Goal: Complete application form: Complete application form

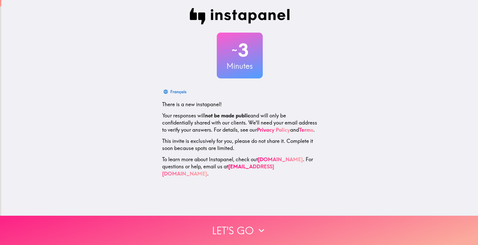
drag, startPoint x: 243, startPoint y: 227, endPoint x: 241, endPoint y: 222, distance: 5.6
click at [243, 227] on button "Let's go" at bounding box center [239, 230] width 478 height 29
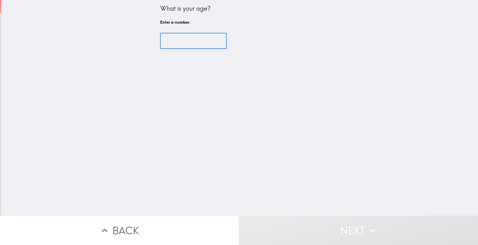
click at [189, 44] on input "number" at bounding box center [193, 41] width 67 height 16
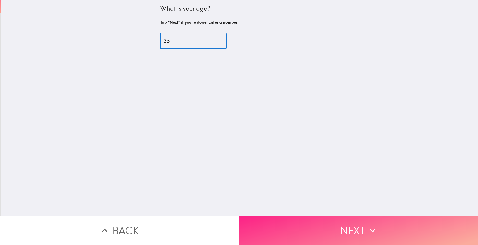
type input "35"
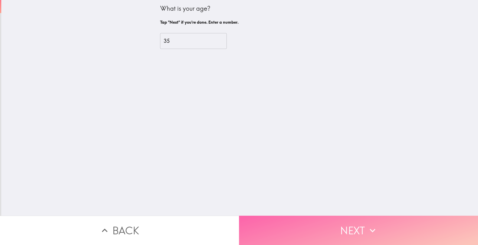
click at [321, 232] on button "Next" at bounding box center [358, 230] width 239 height 29
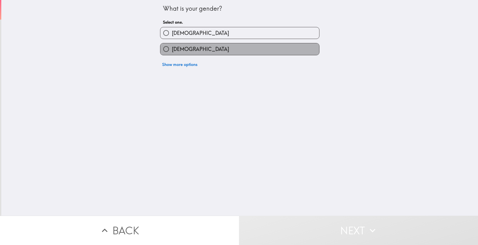
drag, startPoint x: 182, startPoint y: 47, endPoint x: 184, endPoint y: 54, distance: 6.5
click at [182, 49] on span "[DEMOGRAPHIC_DATA]" at bounding box center [200, 49] width 57 height 7
click at [172, 49] on input "[DEMOGRAPHIC_DATA]" at bounding box center [165, 48] width 11 height 11
radio input "true"
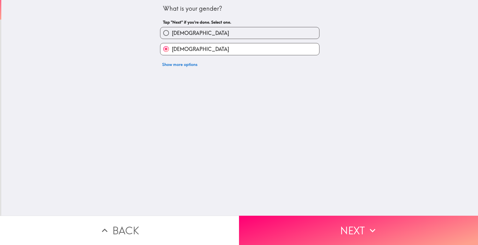
drag, startPoint x: 319, startPoint y: 231, endPoint x: 315, endPoint y: 223, distance: 8.4
click at [319, 229] on button "Next" at bounding box center [358, 230] width 239 height 29
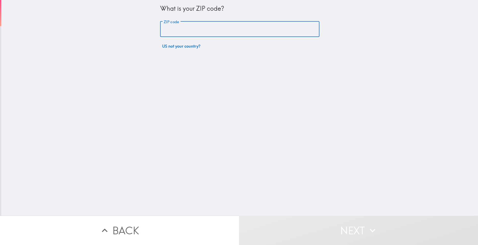
click at [185, 33] on input "ZIP code" at bounding box center [239, 29] width 159 height 16
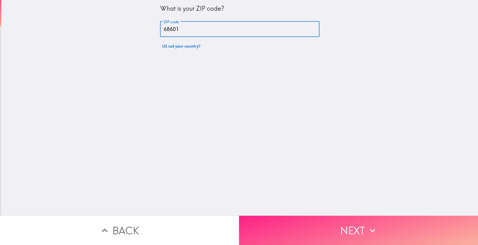
type input "68601"
click at [351, 231] on button "Next" at bounding box center [358, 230] width 239 height 29
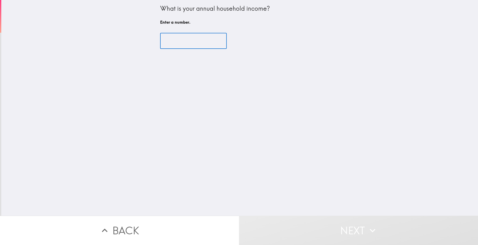
click at [195, 41] on input "number" at bounding box center [193, 41] width 67 height 16
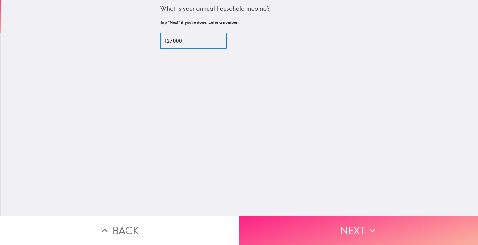
type input "127000"
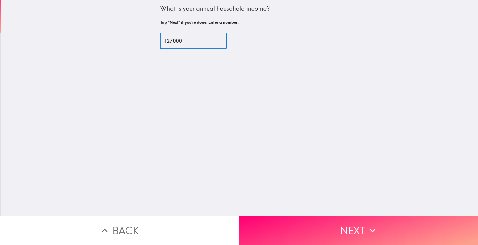
click at [372, 229] on icon "button" at bounding box center [372, 230] width 11 height 11
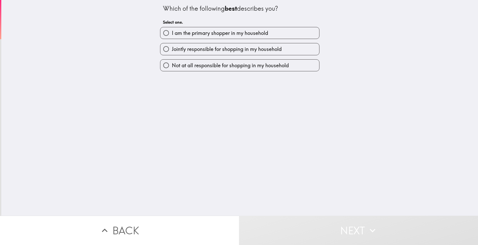
click at [274, 33] on label "I am the primary shopper in my household" at bounding box center [239, 32] width 159 height 11
click at [172, 33] on input "I am the primary shopper in my household" at bounding box center [165, 32] width 11 height 11
radio input "true"
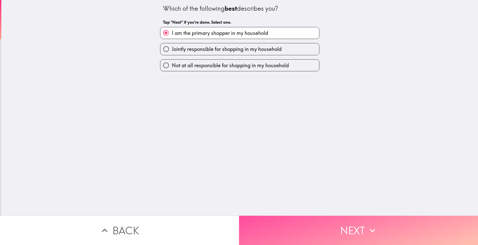
drag, startPoint x: 326, startPoint y: 231, endPoint x: 320, endPoint y: 225, distance: 8.8
click at [326, 230] on button "Next" at bounding box center [358, 230] width 239 height 29
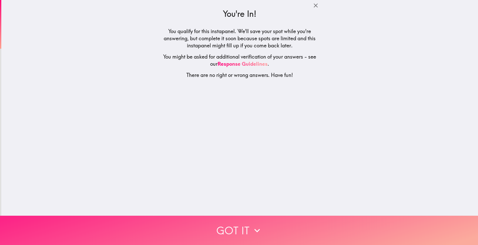
click at [243, 228] on button "Got it" at bounding box center [239, 230] width 478 height 29
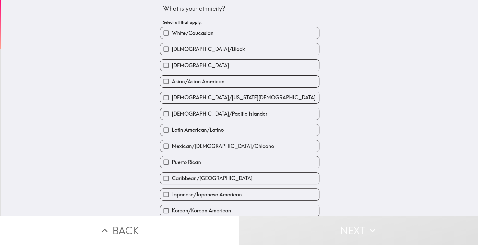
click at [182, 33] on span "White/Caucasian" at bounding box center [193, 33] width 42 height 7
click at [172, 33] on input "White/Caucasian" at bounding box center [165, 32] width 11 height 11
checkbox input "true"
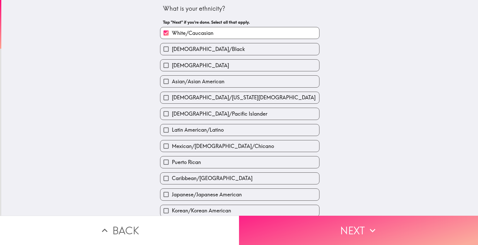
click at [336, 229] on button "Next" at bounding box center [358, 230] width 239 height 29
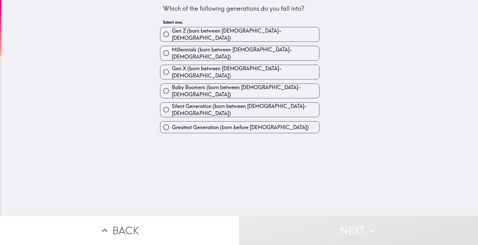
click at [192, 48] on span "Millennials (born between [DEMOGRAPHIC_DATA]-[DEMOGRAPHIC_DATA])" at bounding box center [245, 53] width 147 height 14
click at [172, 48] on input "Millennials (born between [DEMOGRAPHIC_DATA]-[DEMOGRAPHIC_DATA])" at bounding box center [165, 52] width 11 height 11
radio input "true"
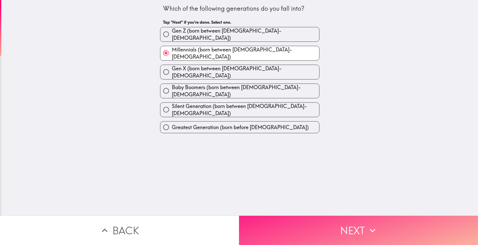
click at [317, 227] on button "Next" at bounding box center [358, 230] width 239 height 29
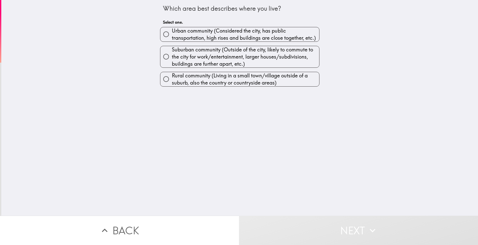
click at [204, 82] on span "Rural community (Living in a small town/village outside of a suburb, also the c…" at bounding box center [245, 79] width 147 height 14
click at [172, 82] on input "Rural community (Living in a small town/village outside of a suburb, also the c…" at bounding box center [165, 78] width 11 height 11
radio input "true"
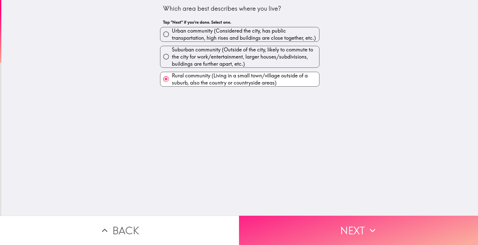
click at [301, 218] on button "Next" at bounding box center [358, 230] width 239 height 29
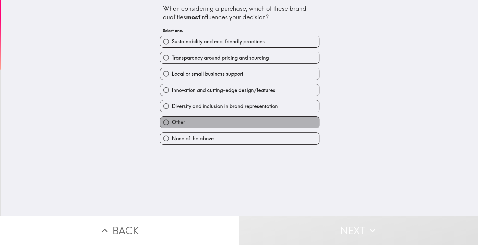
click at [192, 121] on label "Other" at bounding box center [239, 122] width 159 height 11
click at [172, 121] on input "Other" at bounding box center [165, 122] width 11 height 11
radio input "true"
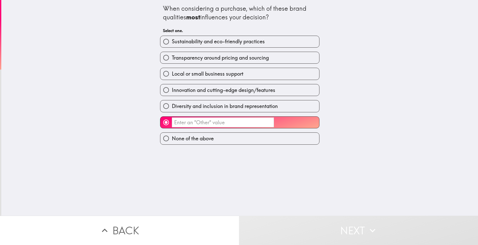
click at [213, 126] on input "​" at bounding box center [223, 123] width 102 height 10
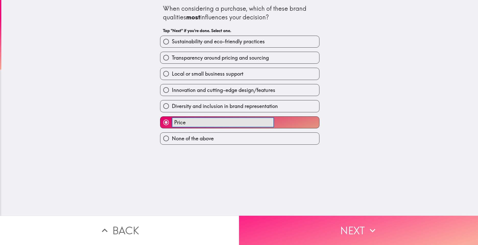
type input "Price"
drag, startPoint x: 289, startPoint y: 221, endPoint x: 287, endPoint y: 218, distance: 3.9
click at [289, 220] on button "Next" at bounding box center [358, 230] width 239 height 29
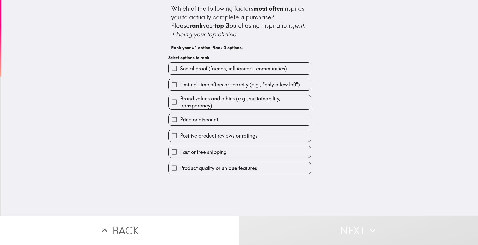
click at [215, 120] on label "Price or discount" at bounding box center [239, 119] width 142 height 11
click at [180, 120] on input "Price or discount" at bounding box center [173, 119] width 11 height 11
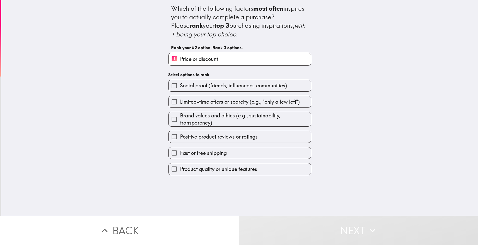
click at [234, 102] on span "Limited-time offers or scarcity (e.g., "only a few left")" at bounding box center [240, 102] width 120 height 7
click at [180, 102] on input "Limited-time offers or scarcity (e.g., "only a few left")" at bounding box center [173, 101] width 11 height 11
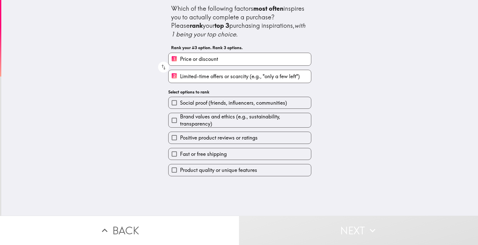
click at [255, 169] on label "Product quality or unique features" at bounding box center [239, 170] width 142 height 11
click at [180, 169] on input "Product quality or unique features" at bounding box center [173, 170] width 11 height 11
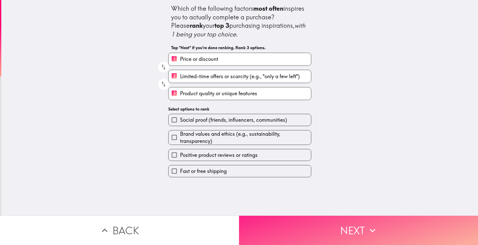
click at [329, 226] on button "Next" at bounding box center [358, 230] width 239 height 29
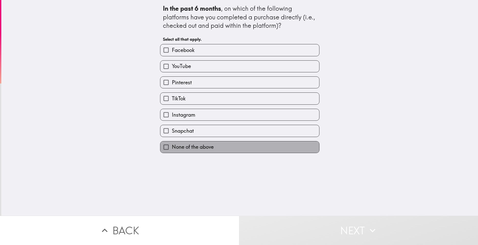
drag, startPoint x: 224, startPoint y: 147, endPoint x: 249, endPoint y: 167, distance: 32.4
click at [223, 147] on label "None of the above" at bounding box center [239, 147] width 159 height 11
click at [172, 147] on input "None of the above" at bounding box center [165, 147] width 11 height 11
checkbox input "true"
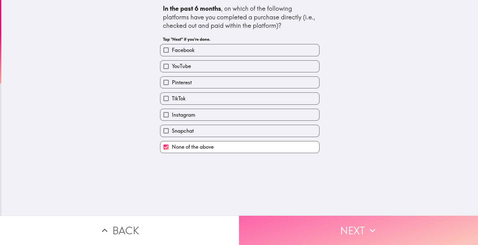
click at [350, 228] on button "Next" at bounding box center [358, 230] width 239 height 29
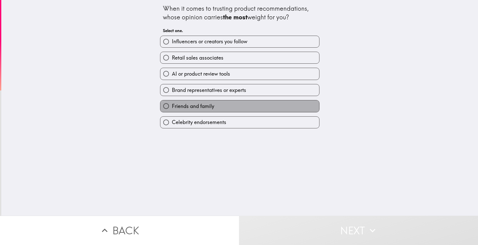
click at [219, 106] on label "Friends and family" at bounding box center [239, 106] width 159 height 11
click at [172, 106] on input "Friends and family" at bounding box center [165, 106] width 11 height 11
radio input "true"
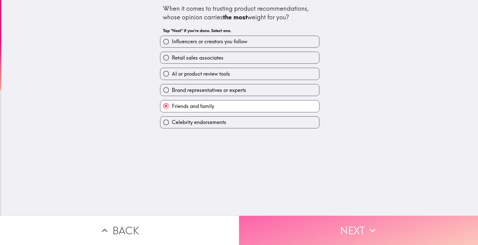
drag, startPoint x: 336, startPoint y: 229, endPoint x: 336, endPoint y: 223, distance: 6.1
click at [336, 229] on button "Next" at bounding box center [358, 230] width 239 height 29
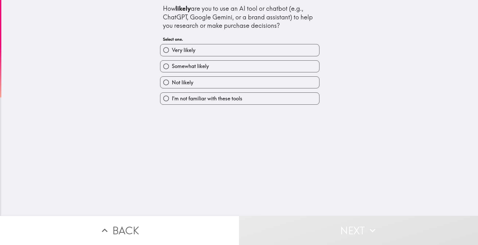
click at [239, 87] on label "Not likely" at bounding box center [239, 82] width 159 height 11
click at [172, 87] on input "Not likely" at bounding box center [165, 82] width 11 height 11
radio input "true"
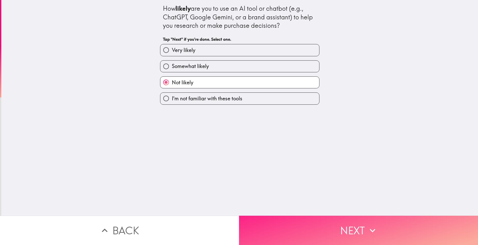
click at [338, 223] on button "Next" at bounding box center [358, 230] width 239 height 29
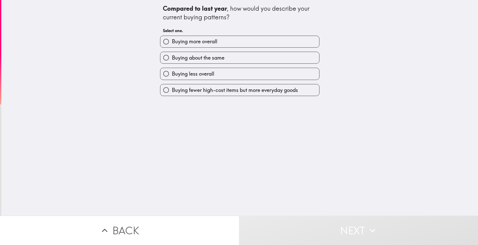
drag, startPoint x: 256, startPoint y: 60, endPoint x: 261, endPoint y: 66, distance: 7.8
click at [256, 61] on label "Buying about the same" at bounding box center [239, 57] width 159 height 11
click at [172, 61] on input "Buying about the same" at bounding box center [165, 57] width 11 height 11
radio input "true"
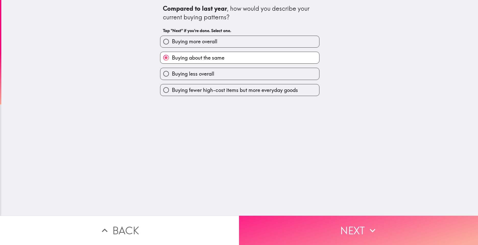
click at [342, 227] on button "Next" at bounding box center [358, 230] width 239 height 29
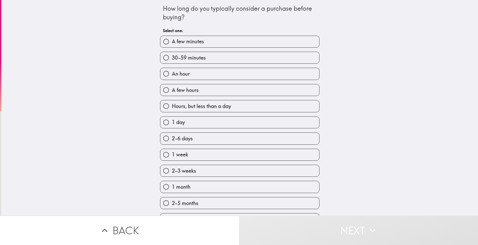
click at [224, 59] on label "30-59 minutes" at bounding box center [239, 57] width 159 height 11
click at [172, 59] on input "30-59 minutes" at bounding box center [165, 57] width 11 height 11
radio input "true"
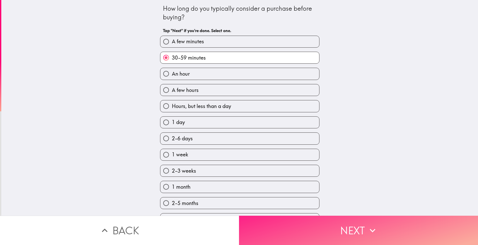
drag, startPoint x: 353, startPoint y: 225, endPoint x: 345, endPoint y: 219, distance: 9.9
click at [352, 224] on button "Next" at bounding box center [358, 230] width 239 height 29
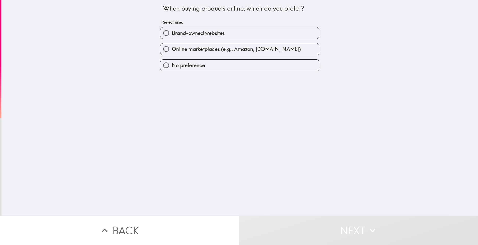
click at [262, 49] on span "Online marketplaces (e.g., Amazon, [DOMAIN_NAME])" at bounding box center [236, 49] width 129 height 7
click at [172, 49] on input "Online marketplaces (e.g., Amazon, [DOMAIN_NAME])" at bounding box center [165, 48] width 11 height 11
radio input "true"
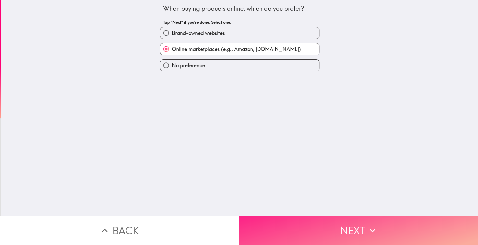
drag, startPoint x: 340, startPoint y: 223, endPoint x: 333, endPoint y: 212, distance: 13.0
click at [339, 222] on button "Next" at bounding box center [358, 230] width 239 height 29
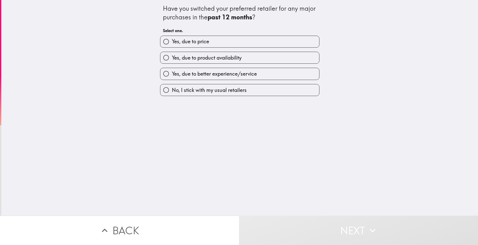
click at [241, 90] on span "No, I stick with my usual retailers" at bounding box center [209, 90] width 75 height 7
click at [172, 90] on input "No, I stick with my usual retailers" at bounding box center [165, 89] width 11 height 11
radio input "true"
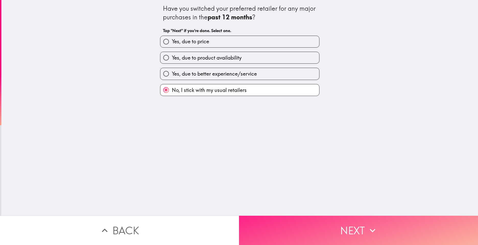
click at [343, 224] on button "Next" at bounding box center [358, 230] width 239 height 29
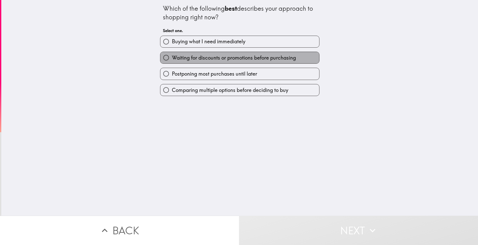
click at [278, 58] on span "Waiting for discounts or promotions before purchasing" at bounding box center [234, 57] width 124 height 7
click at [172, 58] on input "Waiting for discounts or promotions before purchasing" at bounding box center [165, 57] width 11 height 11
radio input "true"
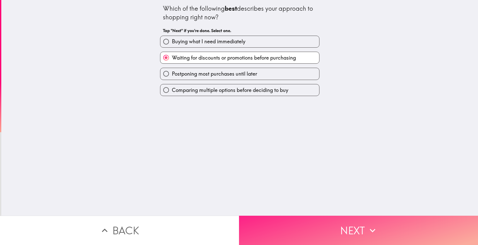
drag, startPoint x: 339, startPoint y: 235, endPoint x: 332, endPoint y: 229, distance: 8.8
click at [339, 235] on button "Next" at bounding box center [358, 230] width 239 height 29
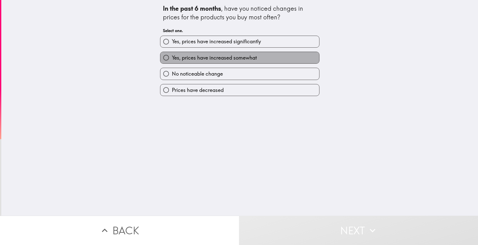
click at [265, 63] on label "Yes, prices have increased somewhat" at bounding box center [239, 57] width 159 height 11
click at [172, 63] on input "Yes, prices have increased somewhat" at bounding box center [165, 57] width 11 height 11
radio input "true"
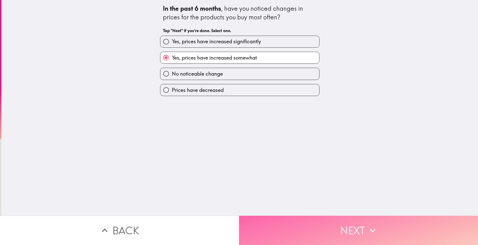
click at [319, 228] on button "Next" at bounding box center [358, 230] width 239 height 29
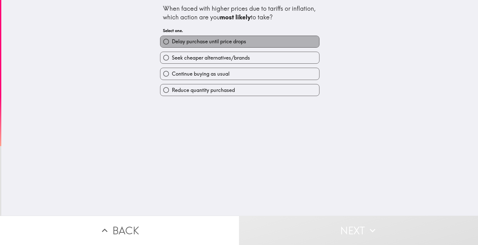
click at [259, 42] on label "Delay purchase until price drops" at bounding box center [239, 41] width 159 height 11
click at [172, 42] on input "Delay purchase until price drops" at bounding box center [165, 41] width 11 height 11
radio input "true"
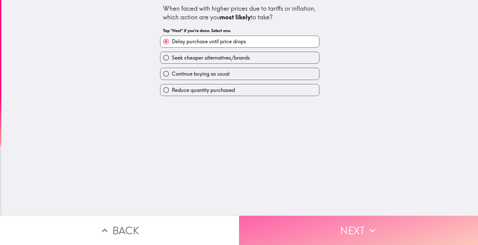
click at [287, 220] on button "Next" at bounding box center [358, 230] width 239 height 29
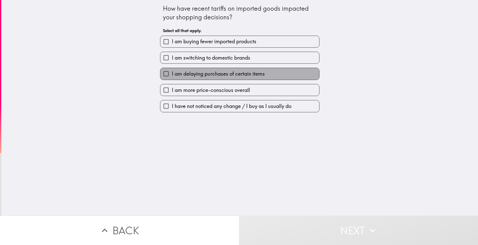
click at [233, 72] on span "I am delaying purchases of certain items" at bounding box center [218, 73] width 93 height 7
click at [172, 72] on input "I am delaying purchases of certain items" at bounding box center [165, 73] width 11 height 11
checkbox input "true"
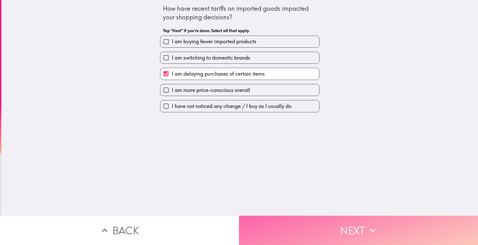
click at [309, 231] on button "Next" at bounding box center [358, 230] width 239 height 29
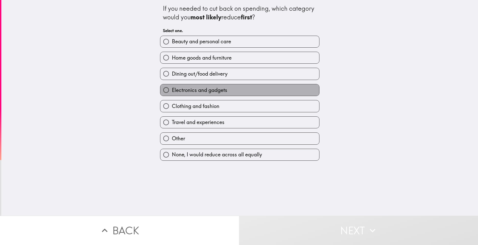
click at [222, 91] on span "Electronics and gadgets" at bounding box center [199, 90] width 55 height 7
click at [172, 91] on input "Electronics and gadgets" at bounding box center [165, 89] width 11 height 11
radio input "true"
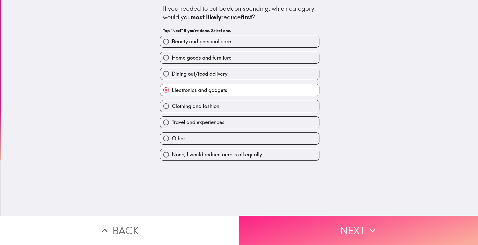
click at [313, 232] on button "Next" at bounding box center [358, 230] width 239 height 29
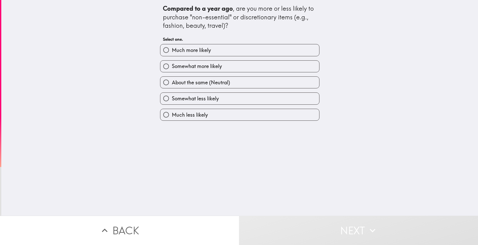
drag, startPoint x: 189, startPoint y: 82, endPoint x: 194, endPoint y: 84, distance: 5.3
click at [189, 82] on span "About the same (Neutral)" at bounding box center [201, 82] width 58 height 7
click at [172, 82] on input "About the same (Neutral)" at bounding box center [165, 82] width 11 height 11
radio input "true"
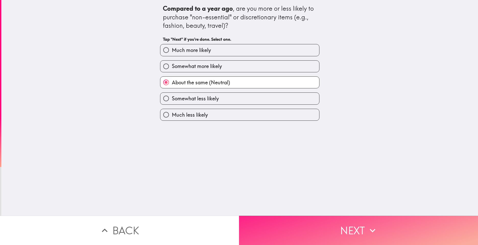
click at [323, 222] on button "Next" at bounding box center [358, 230] width 239 height 29
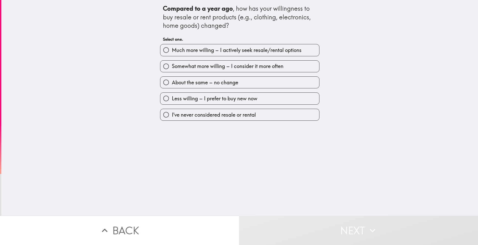
click at [227, 114] on span "I've never considered resale or rental" at bounding box center [214, 115] width 84 height 7
click at [172, 114] on input "I've never considered resale or rental" at bounding box center [165, 114] width 11 height 11
radio input "true"
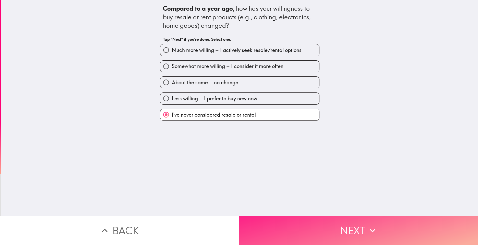
click at [318, 226] on button "Next" at bounding box center [358, 230] width 239 height 29
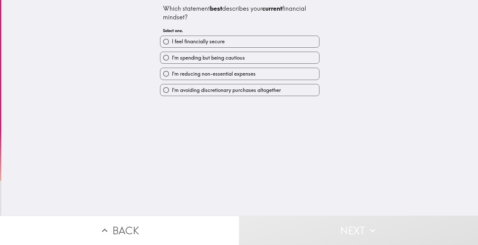
drag, startPoint x: 268, startPoint y: 56, endPoint x: 271, endPoint y: 68, distance: 12.3
click at [269, 56] on label "I'm spending but being cautious" at bounding box center [239, 57] width 159 height 11
click at [172, 56] on input "I'm spending but being cautious" at bounding box center [165, 57] width 11 height 11
radio input "true"
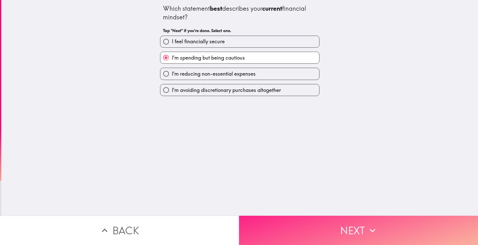
click at [302, 226] on button "Next" at bounding box center [358, 230] width 239 height 29
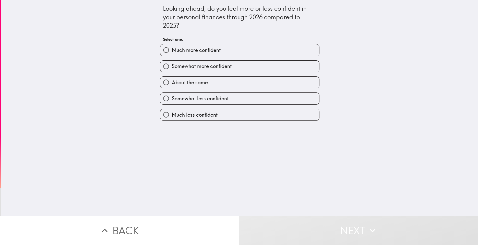
click at [270, 82] on label "About the same" at bounding box center [239, 82] width 159 height 11
click at [172, 82] on input "About the same" at bounding box center [165, 82] width 11 height 11
radio input "true"
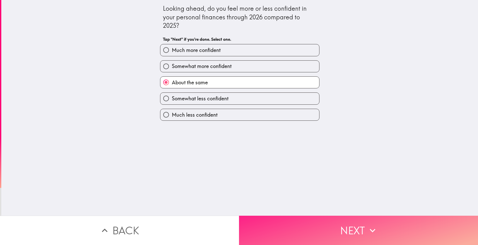
click at [322, 224] on button "Next" at bounding box center [358, 230] width 239 height 29
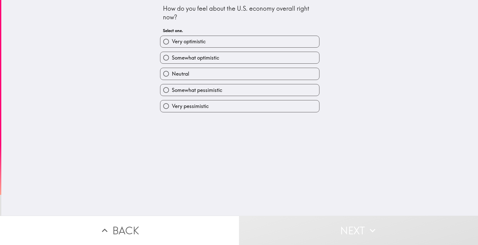
click at [227, 91] on label "Somewhat pessimistic" at bounding box center [239, 89] width 159 height 11
click at [172, 91] on input "Somewhat pessimistic" at bounding box center [165, 89] width 11 height 11
radio input "true"
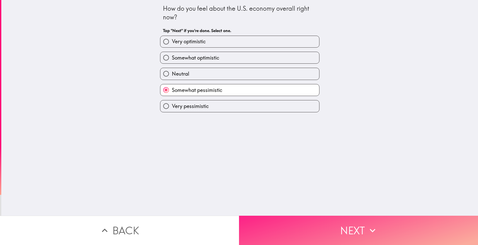
click at [286, 223] on button "Next" at bounding box center [358, 230] width 239 height 29
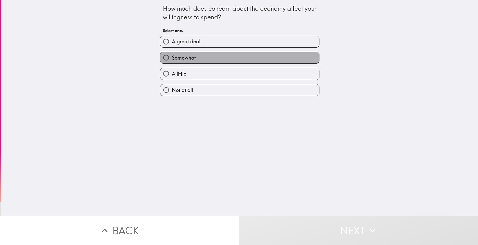
click at [219, 62] on label "Somewhat" at bounding box center [239, 57] width 159 height 11
click at [172, 62] on input "Somewhat" at bounding box center [165, 57] width 11 height 11
radio input "true"
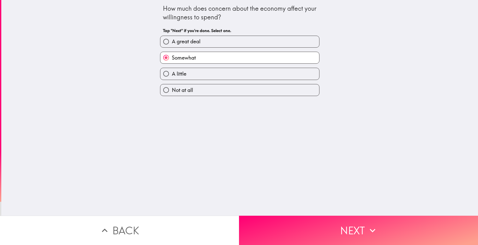
drag, startPoint x: 289, startPoint y: 224, endPoint x: 288, endPoint y: 220, distance: 4.4
click at [289, 224] on button "Next" at bounding box center [358, 230] width 239 height 29
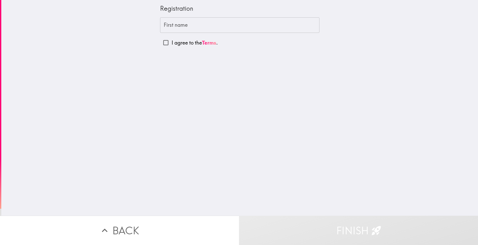
click at [221, 26] on input "First name" at bounding box center [239, 25] width 159 height 16
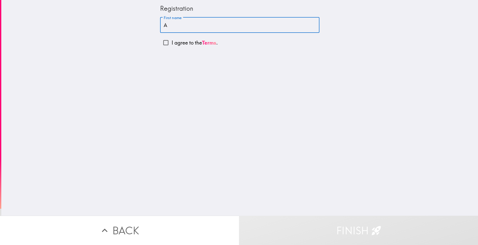
type input "A"
drag, startPoint x: 146, startPoint y: 62, endPoint x: 154, endPoint y: 54, distance: 11.2
click at [148, 62] on div "Registration First name A First name I agree to the Terms ." at bounding box center [239, 108] width 476 height 216
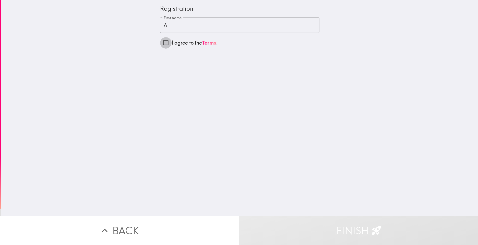
click at [163, 44] on input "I agree to the Terms ." at bounding box center [165, 42] width 11 height 11
checkbox input "true"
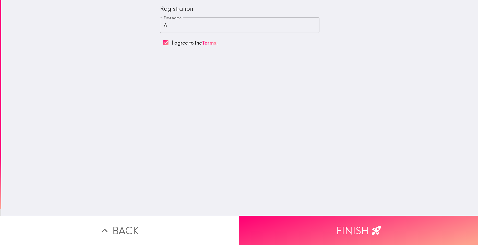
click at [341, 231] on button "Finish" at bounding box center [358, 230] width 239 height 29
